Goal: Transaction & Acquisition: Purchase product/service

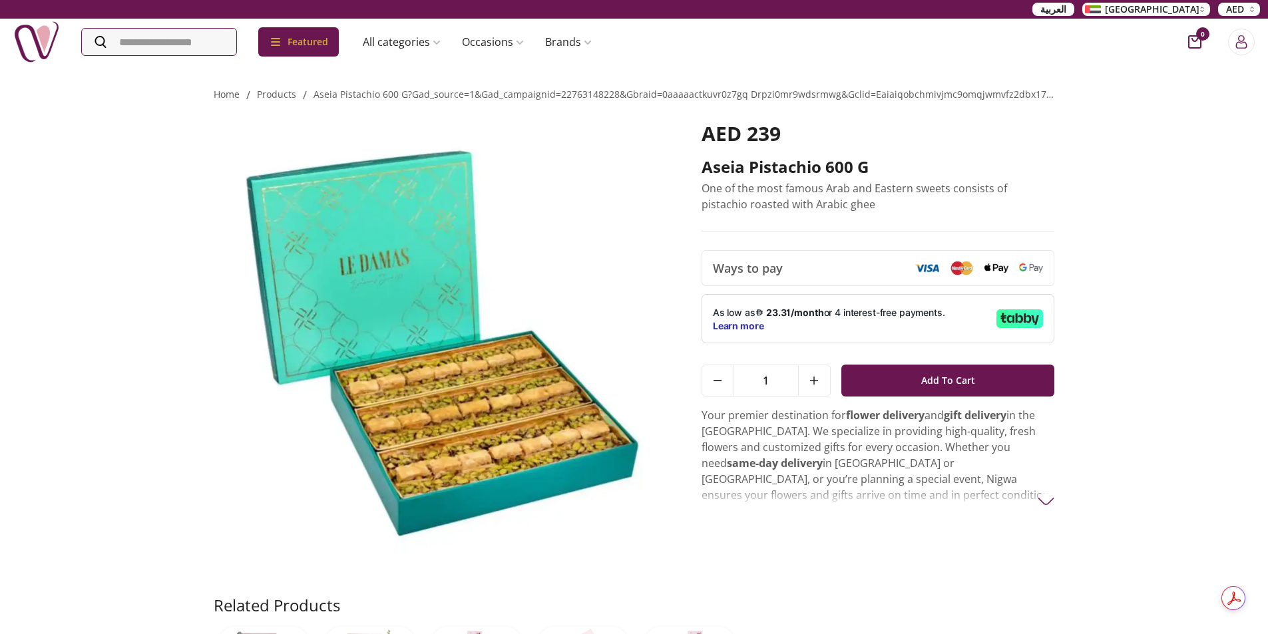
click at [270, 130] on img at bounding box center [439, 343] width 451 height 443
